Goal: Task Accomplishment & Management: Use online tool/utility

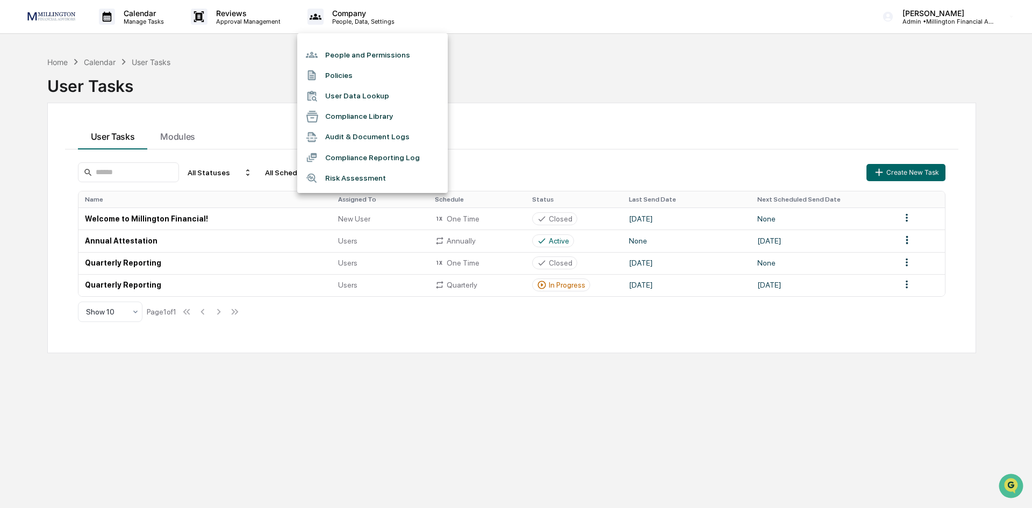
click at [145, 21] on div at bounding box center [516, 254] width 1032 height 508
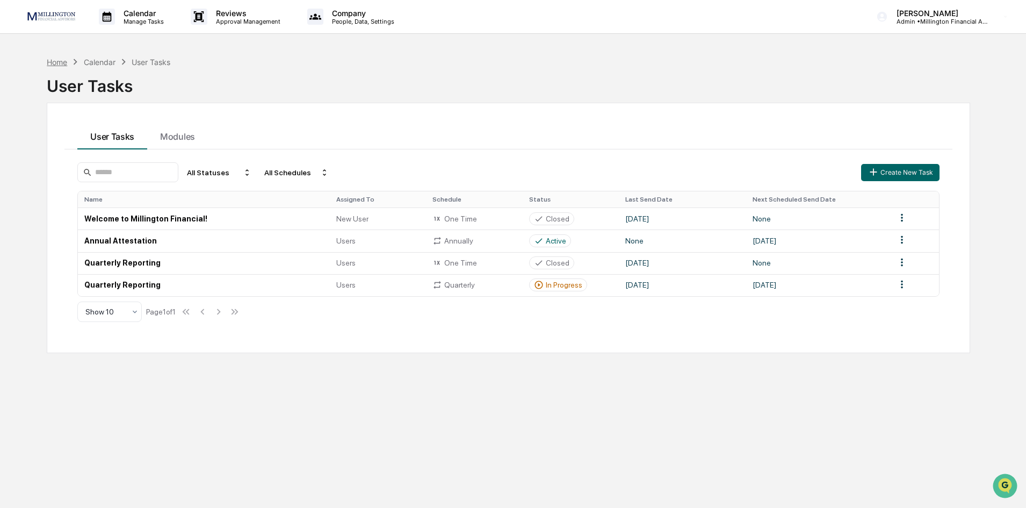
click at [57, 64] on div "Home" at bounding box center [57, 62] width 20 height 9
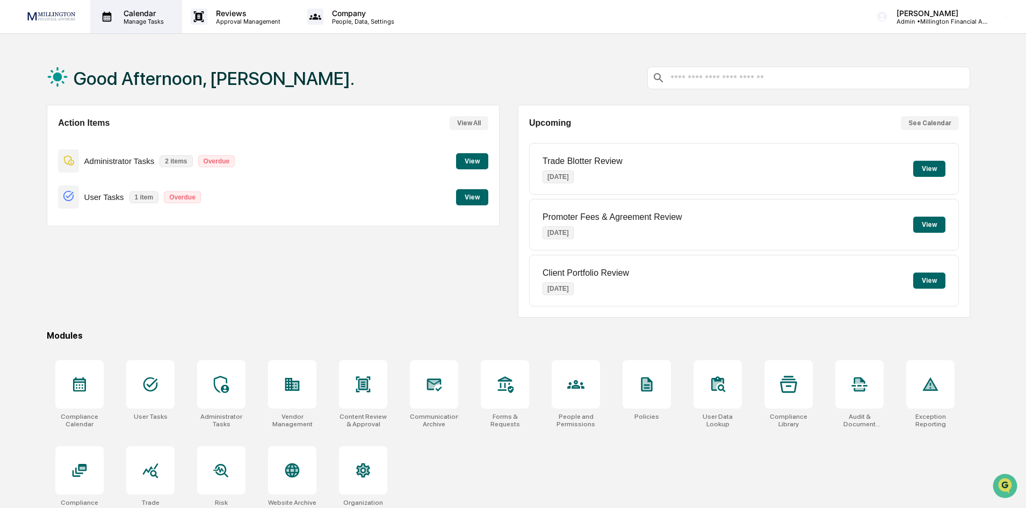
click at [135, 23] on p "Manage Tasks" at bounding box center [142, 22] width 54 height 8
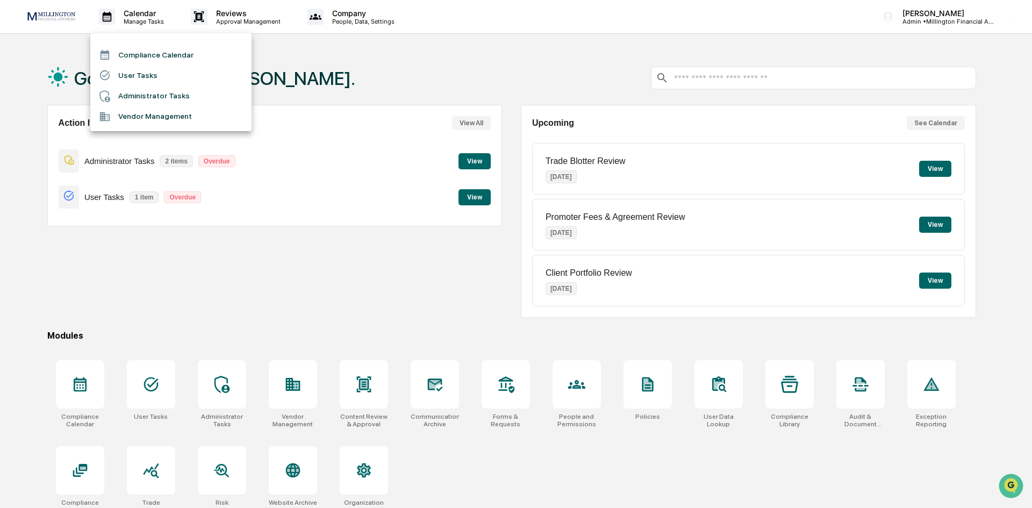
click at [129, 100] on li "Administrator Tasks" at bounding box center [170, 96] width 161 height 20
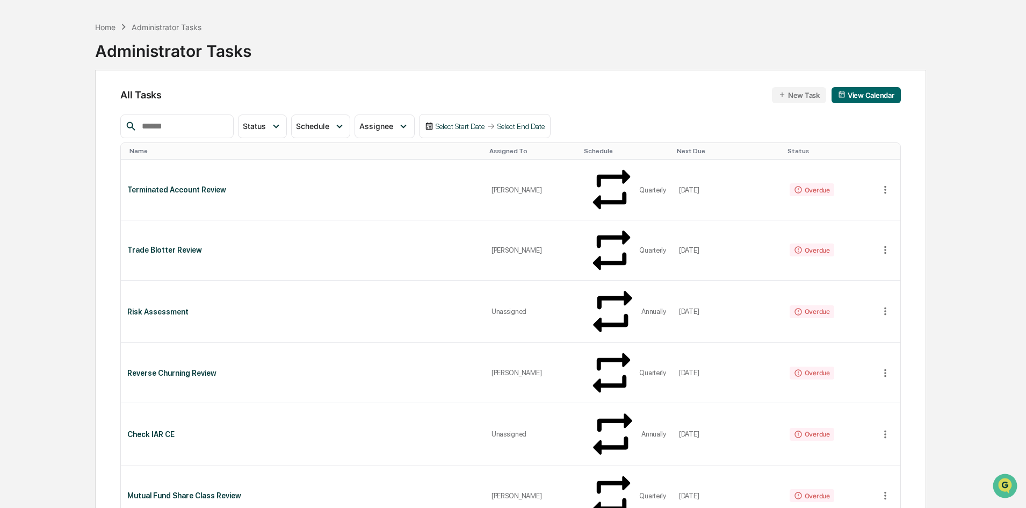
scroll to position [54, 0]
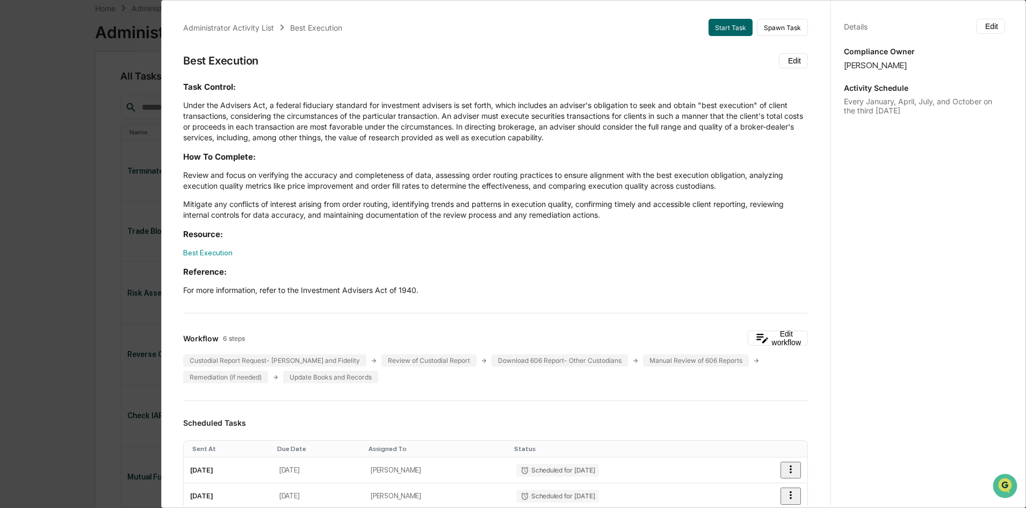
scroll to position [0, 0]
click at [71, 76] on div "Administrator Activity List Best Execution Start Task Spawn Task Best Execution…" at bounding box center [513, 254] width 1026 height 508
